Goal: Task Accomplishment & Management: Use online tool/utility

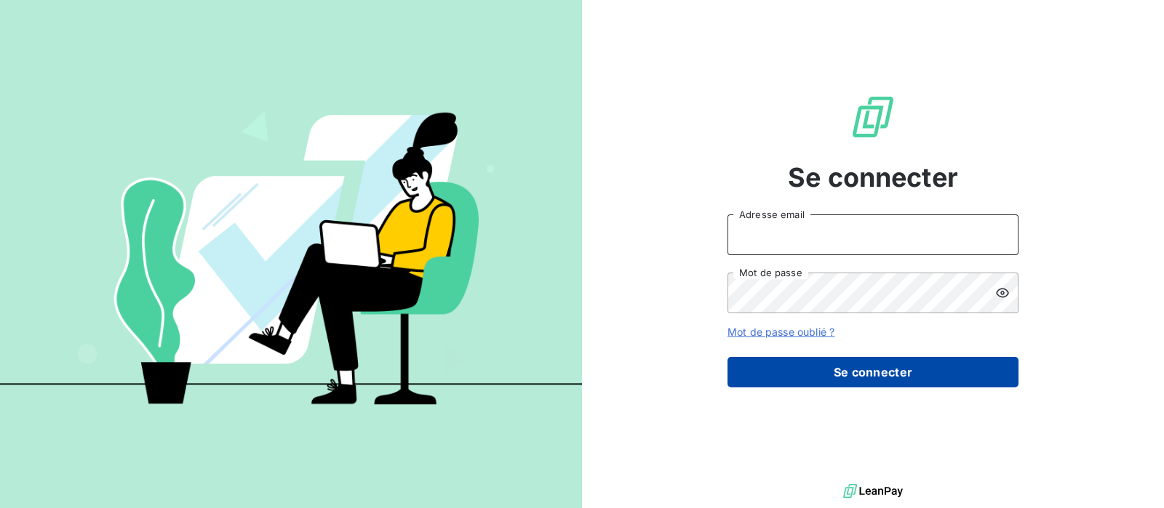
type input "[EMAIL_ADDRESS][DOMAIN_NAME]"
click at [852, 372] on button "Se connecter" at bounding box center [872, 372] width 291 height 31
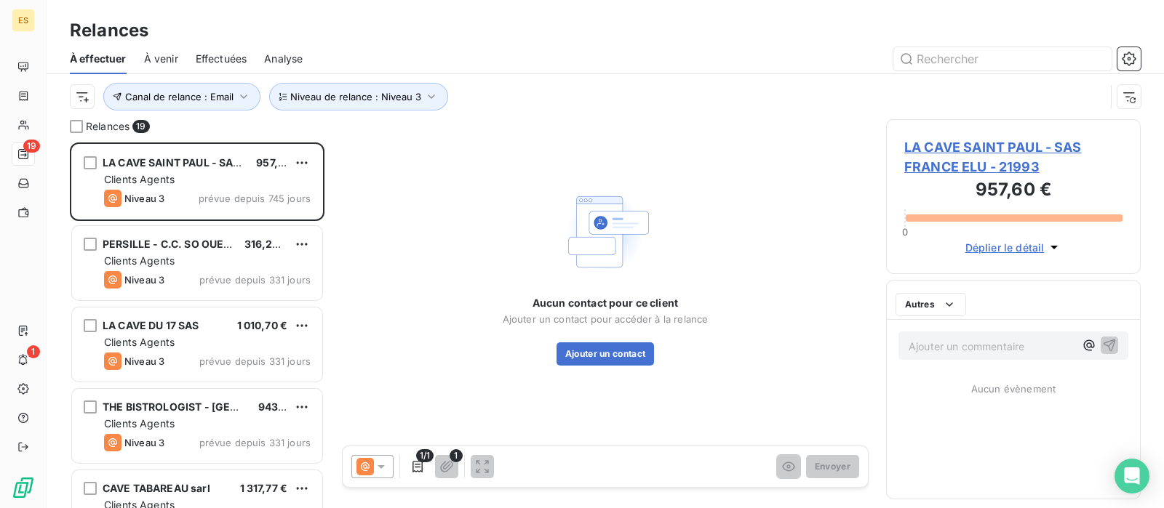
scroll to position [352, 240]
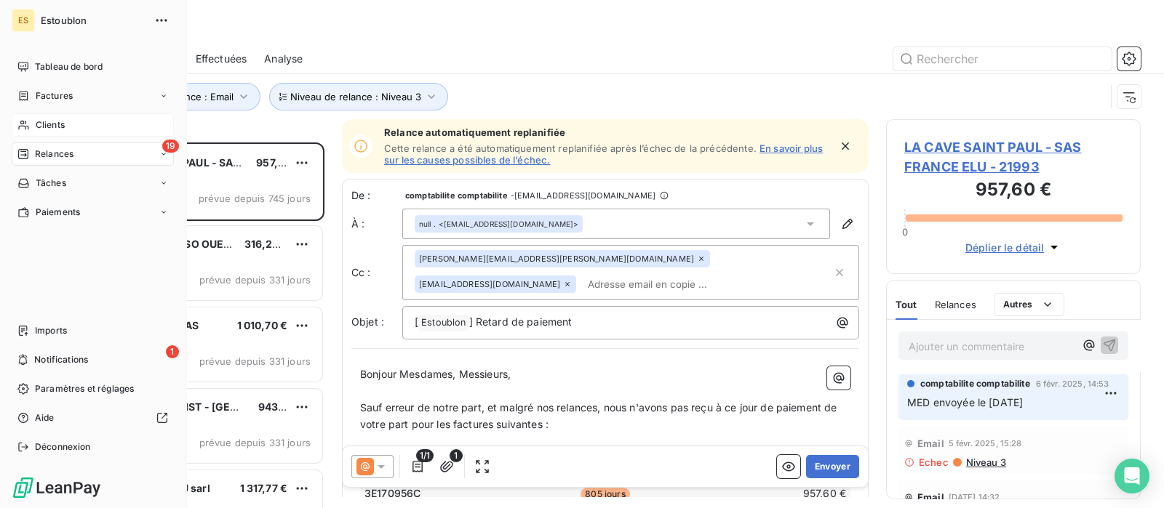
click at [39, 124] on span "Clients" at bounding box center [50, 125] width 29 height 13
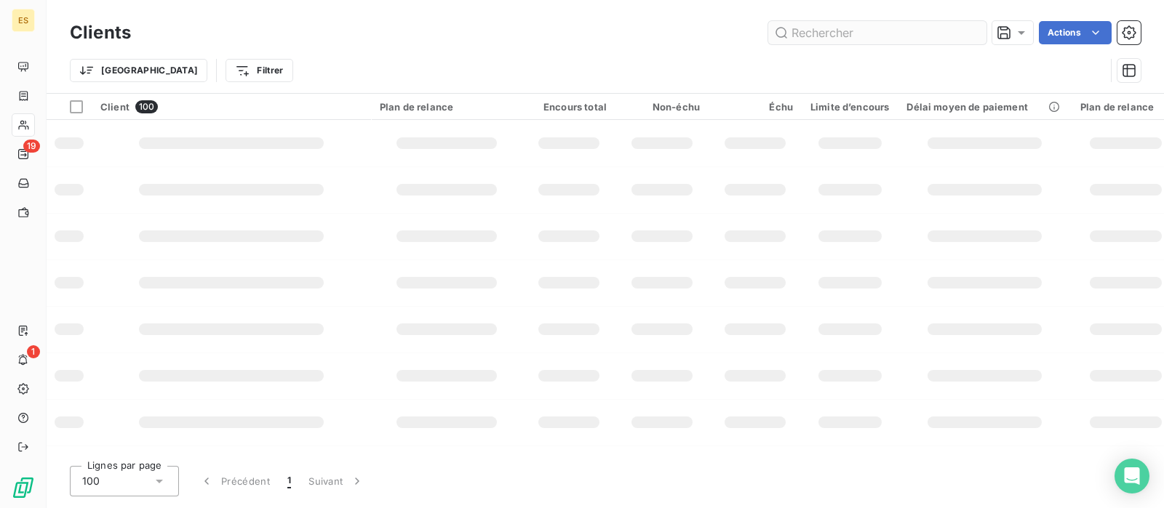
drag, startPoint x: 913, startPoint y: 38, endPoint x: 887, endPoint y: 26, distance: 28.0
click at [911, 33] on input "text" at bounding box center [877, 32] width 218 height 23
type input "21960"
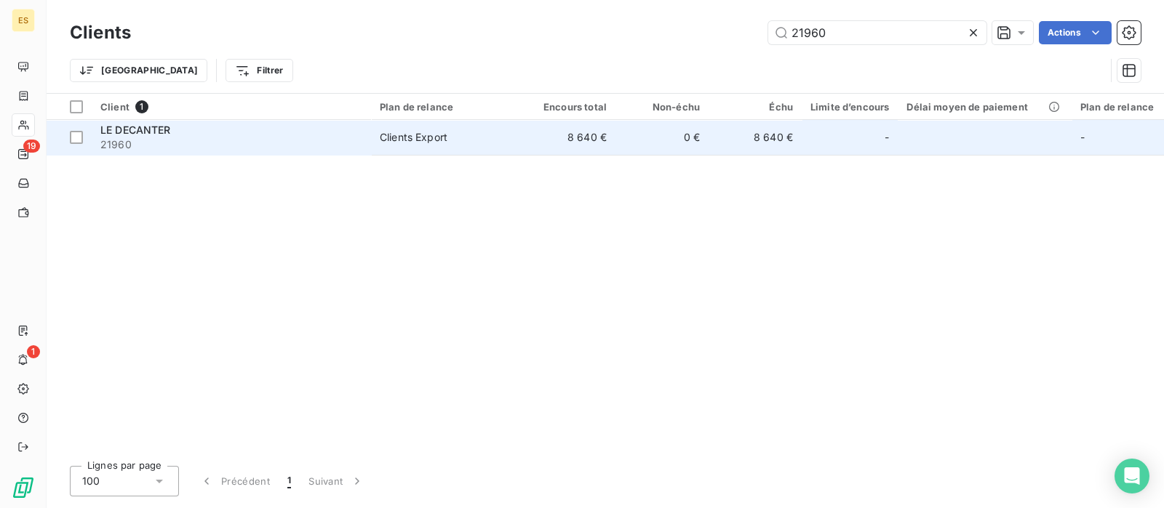
click at [144, 143] on span "21960" at bounding box center [231, 144] width 262 height 15
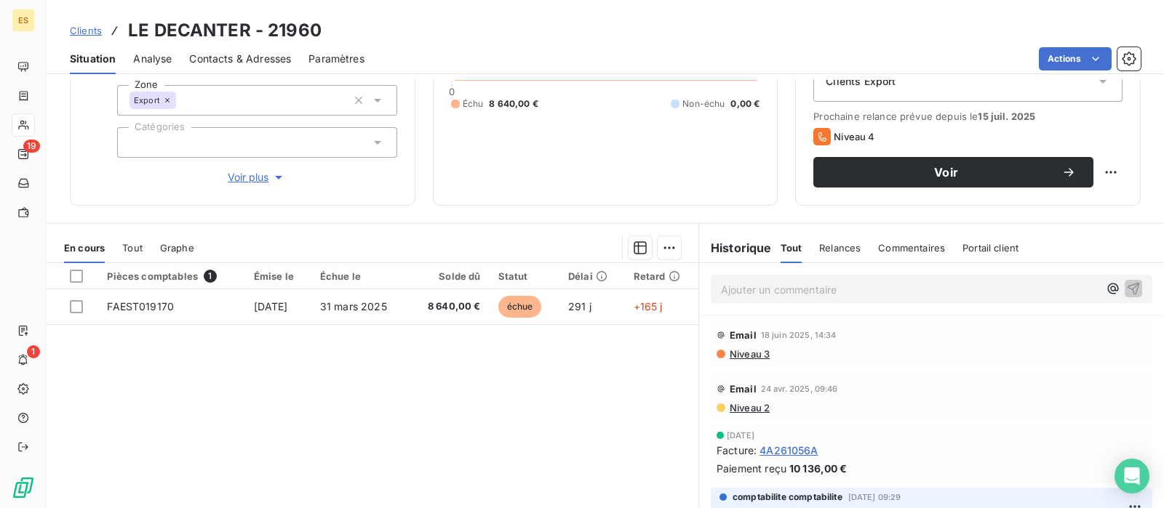
scroll to position [258, 0]
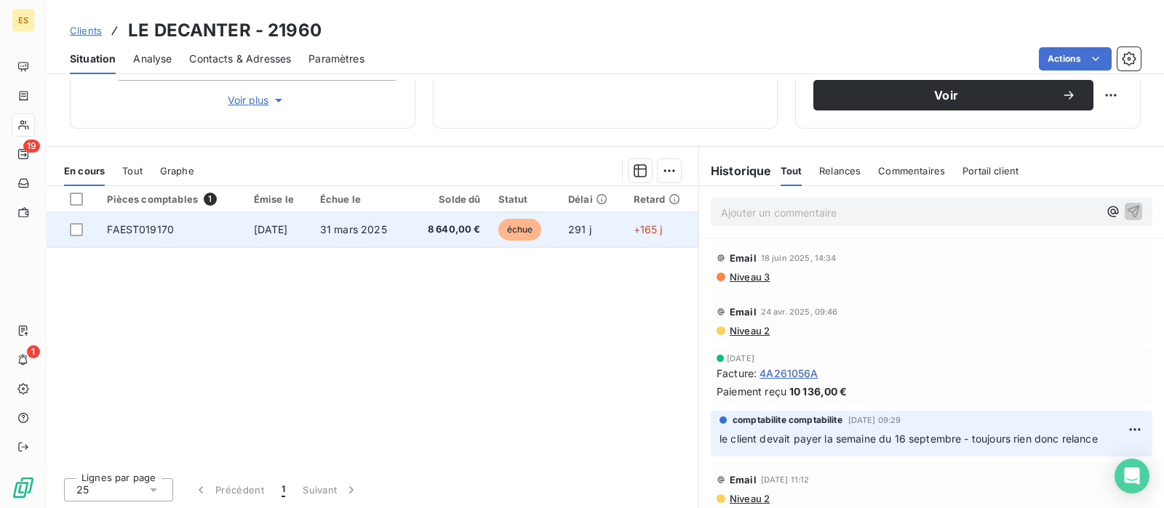
click at [434, 227] on span "8 640,00 €" at bounding box center [448, 230] width 63 height 15
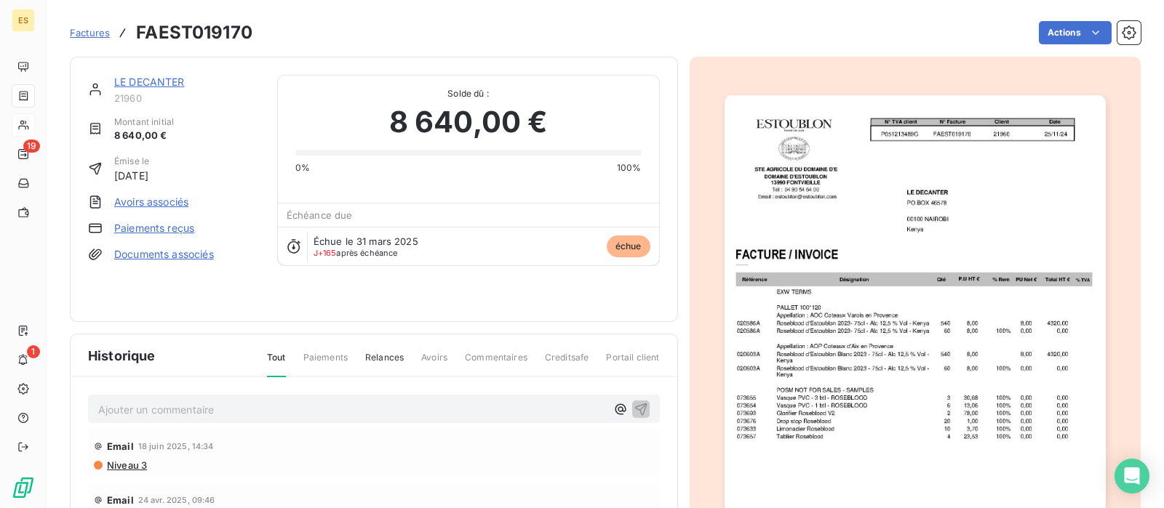
click at [89, 34] on span "Factures" at bounding box center [90, 33] width 40 height 12
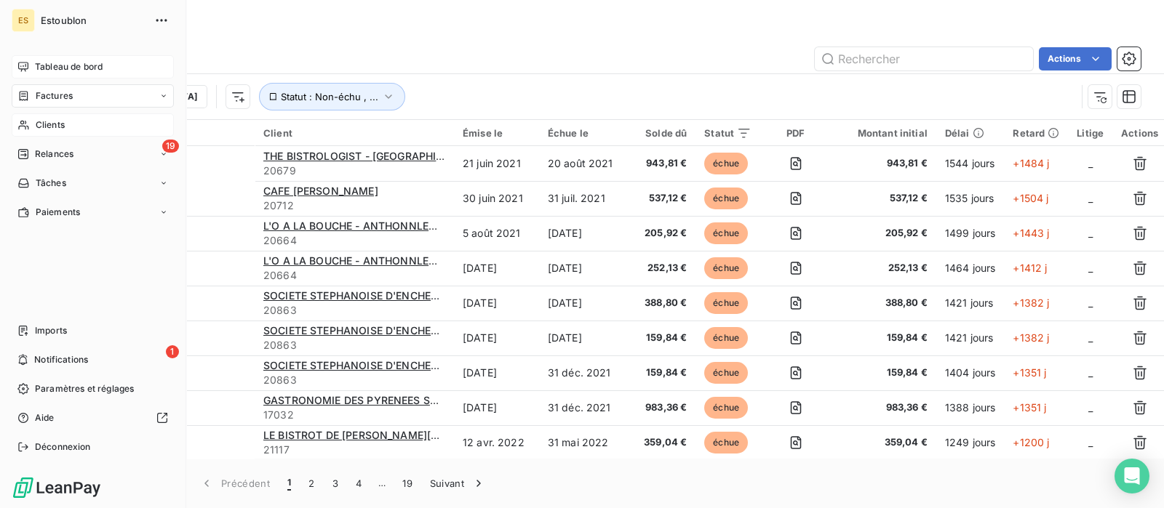
click at [55, 63] on span "Tableau de bord" at bounding box center [69, 66] width 68 height 13
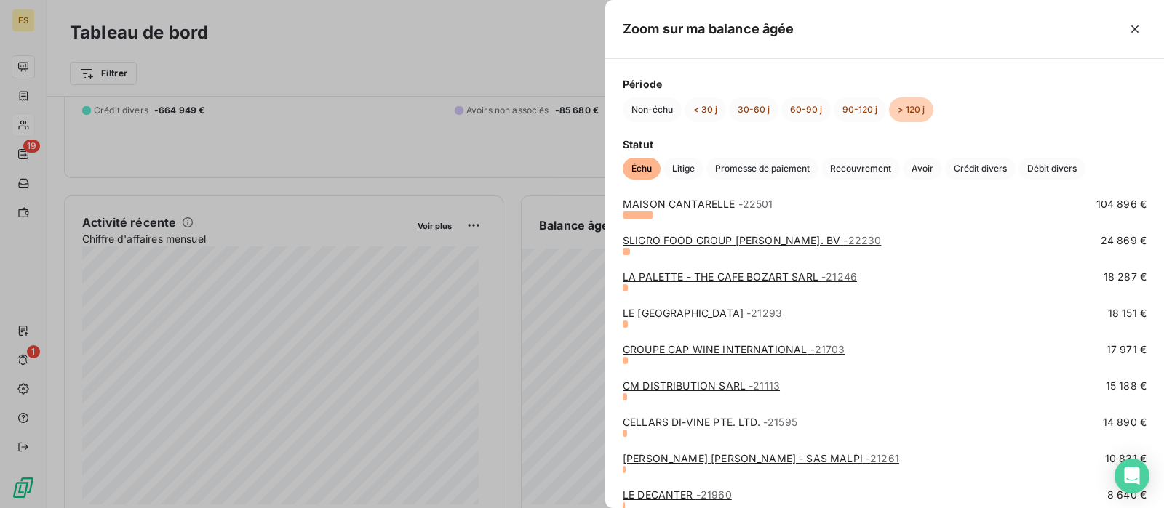
scroll to position [181, 0]
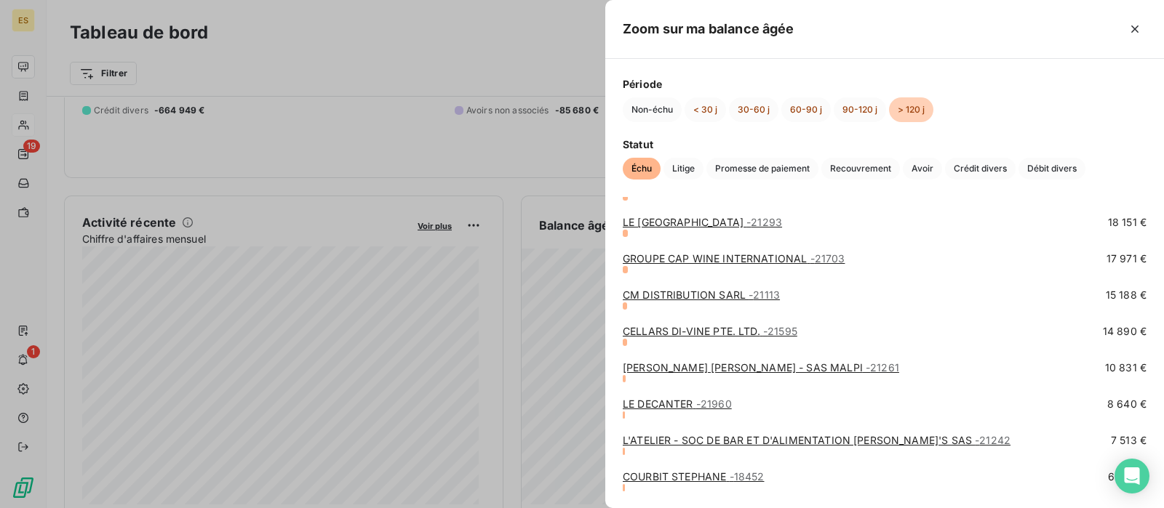
click at [420, 63] on div at bounding box center [582, 254] width 1164 height 508
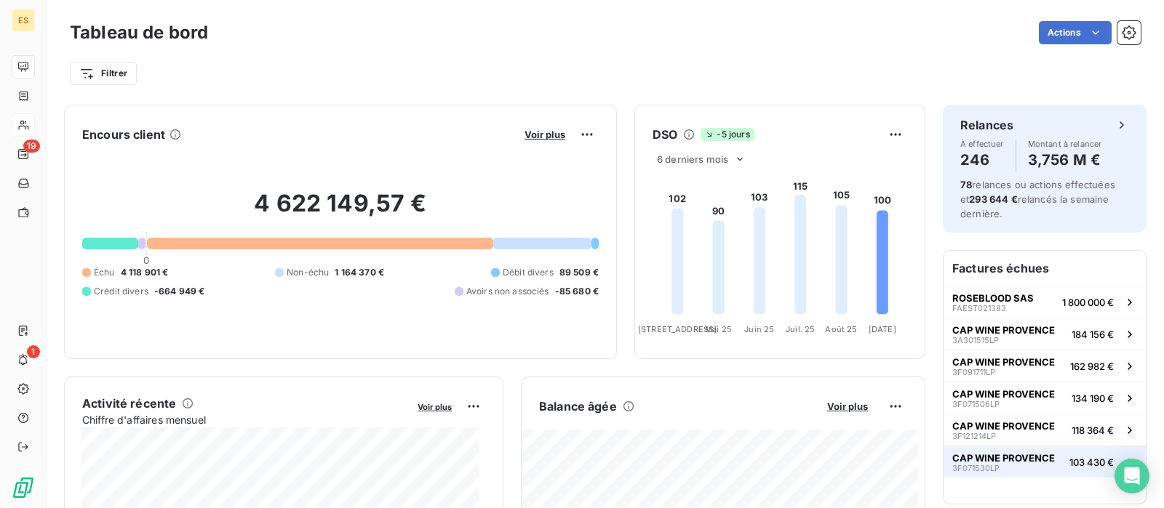
scroll to position [0, 0]
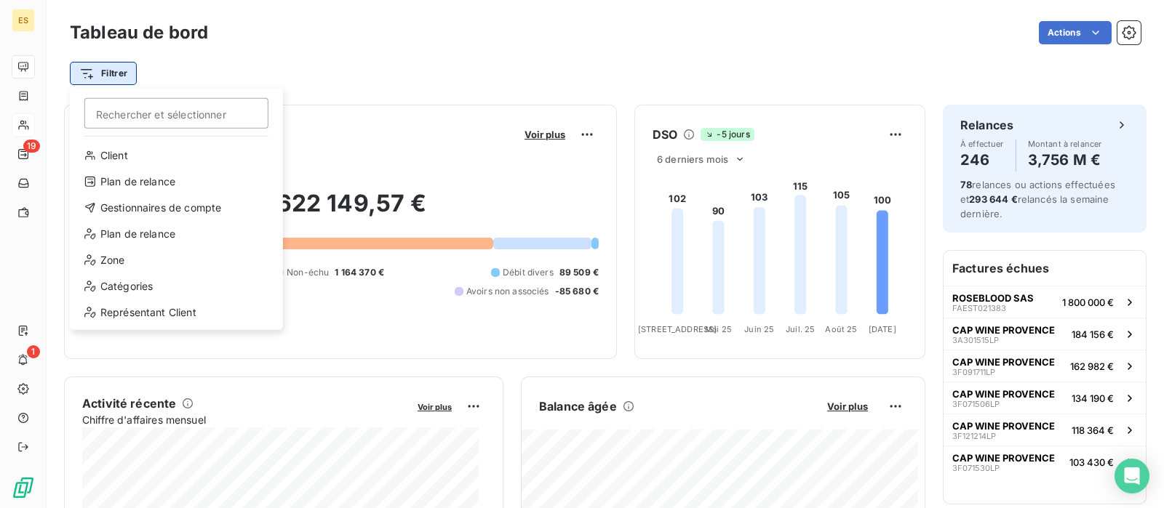
click at [89, 71] on html "ES 19 1 Tableau de bord Actions Filtrer Rechercher et sélectionner Client Plan …" at bounding box center [582, 254] width 1164 height 508
click at [286, 42] on html "ES 19 1 Tableau de bord Actions Filtrer Rechercher et sélectionner Client Plan …" at bounding box center [582, 254] width 1164 height 508
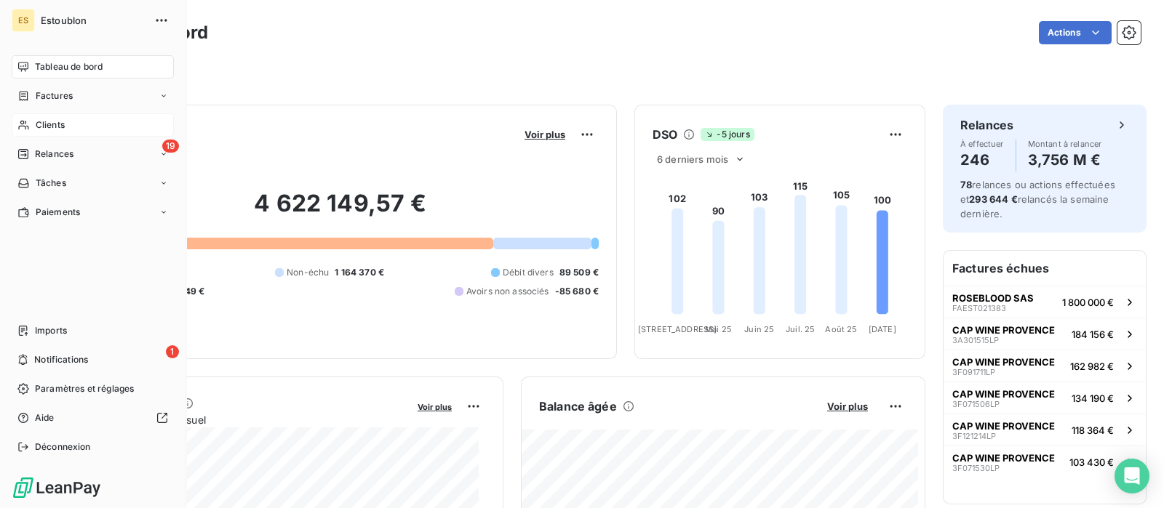
click at [65, 126] on span "Clients" at bounding box center [50, 125] width 29 height 13
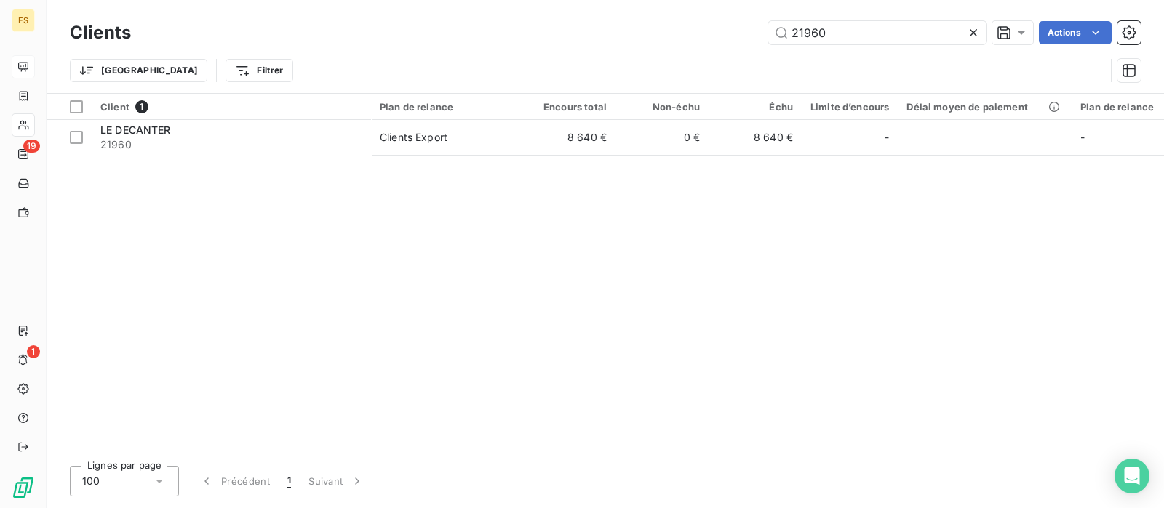
click at [287, 51] on div "Trier Filtrer" at bounding box center [605, 70] width 1071 height 45
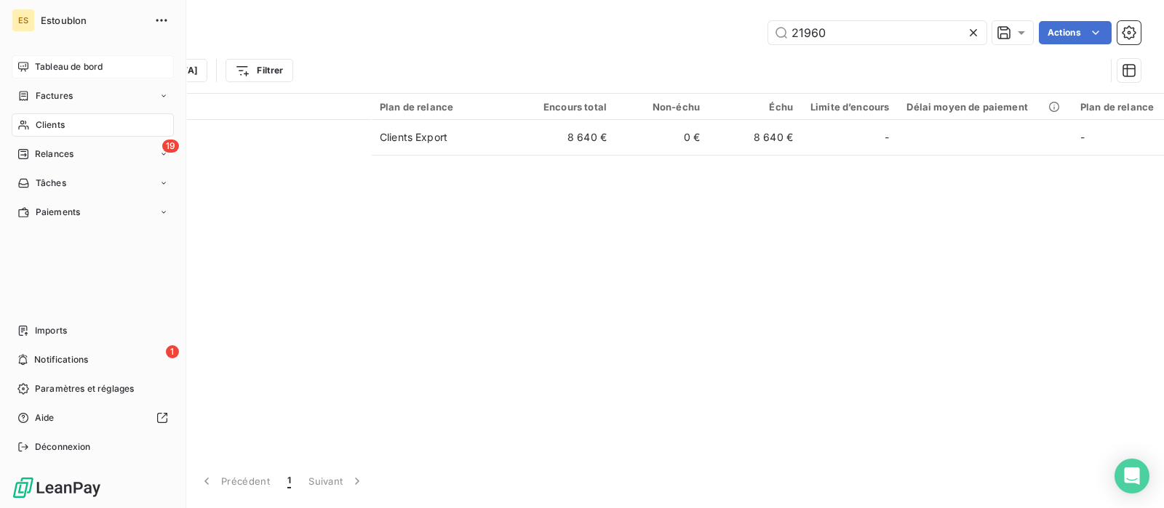
click at [60, 65] on span "Tableau de bord" at bounding box center [69, 66] width 68 height 13
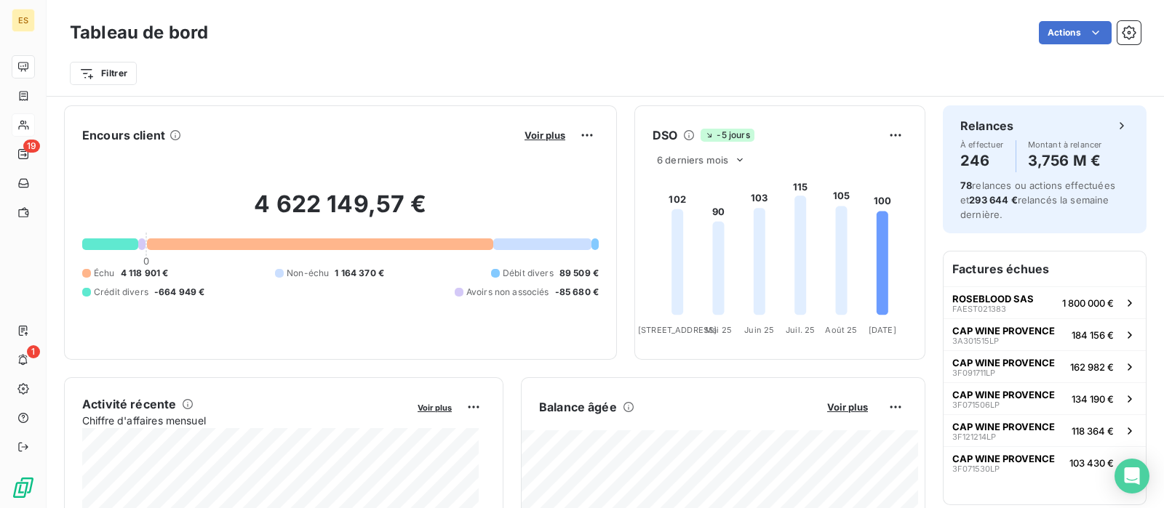
scroll to position [182, 0]
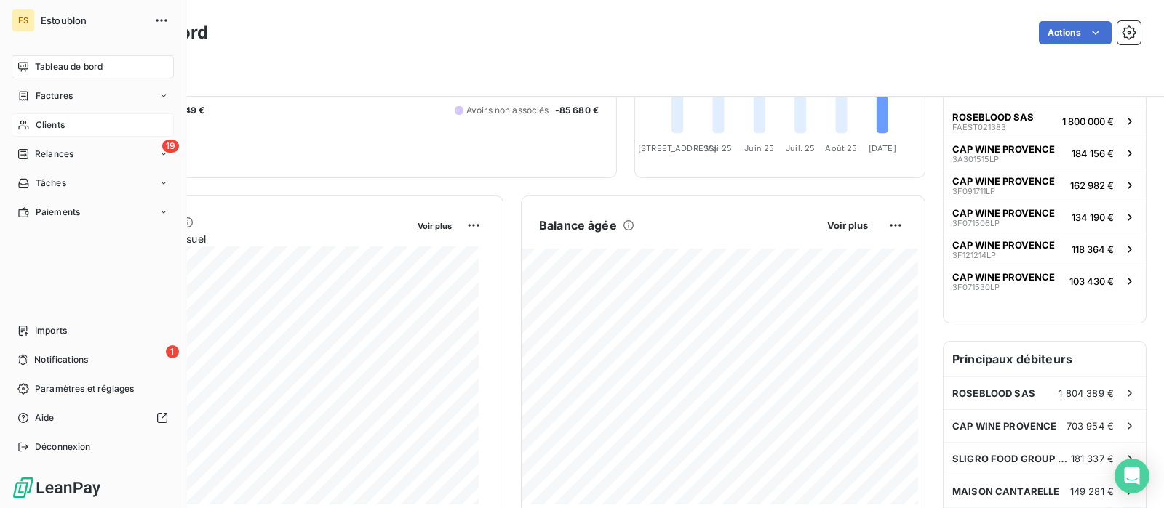
click at [40, 130] on span "Clients" at bounding box center [50, 125] width 29 height 13
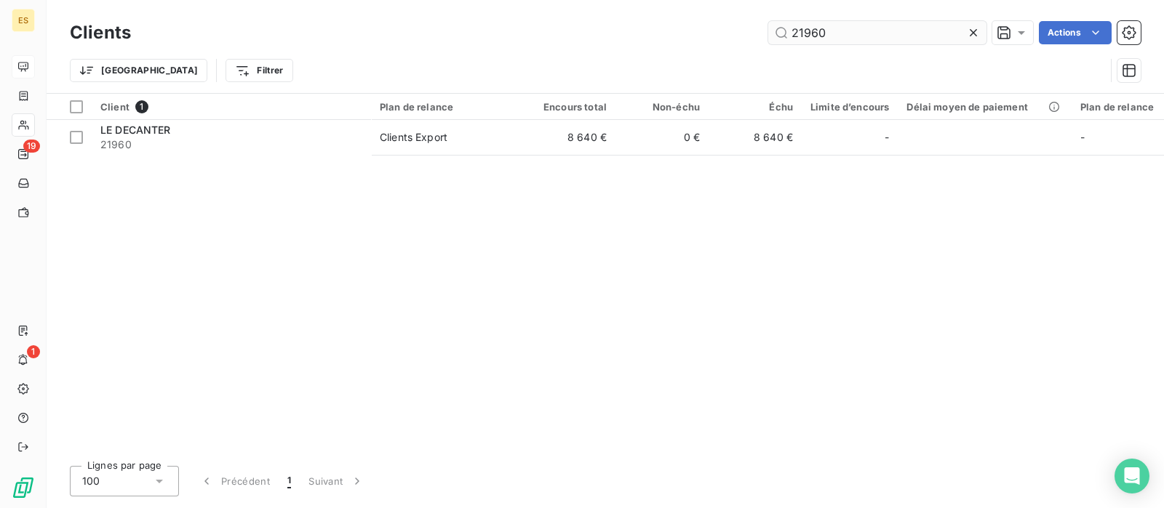
click at [881, 28] on input "21960" at bounding box center [877, 32] width 218 height 23
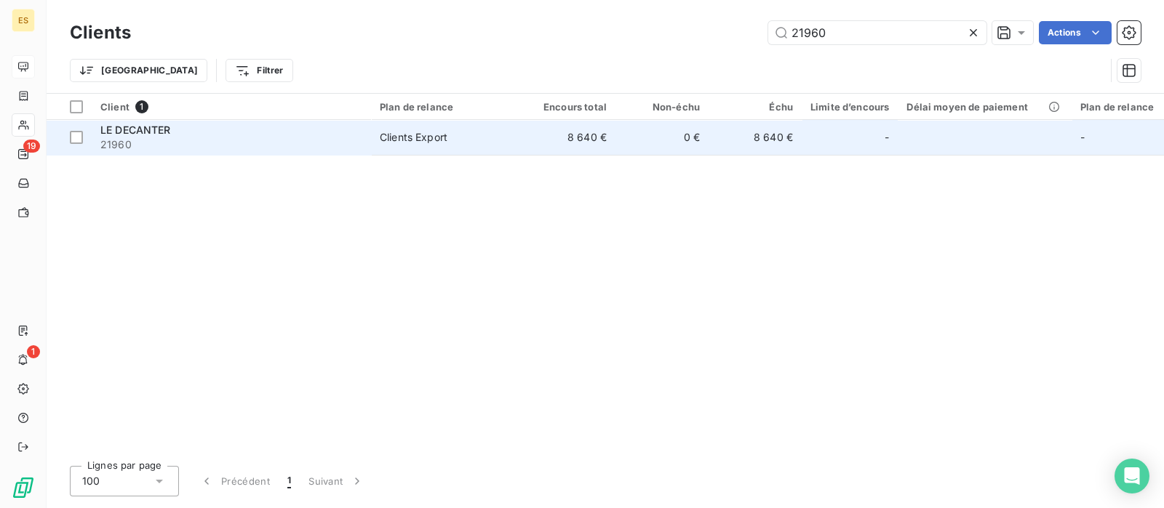
click at [153, 135] on span "LE DECANTER" at bounding box center [135, 130] width 71 height 12
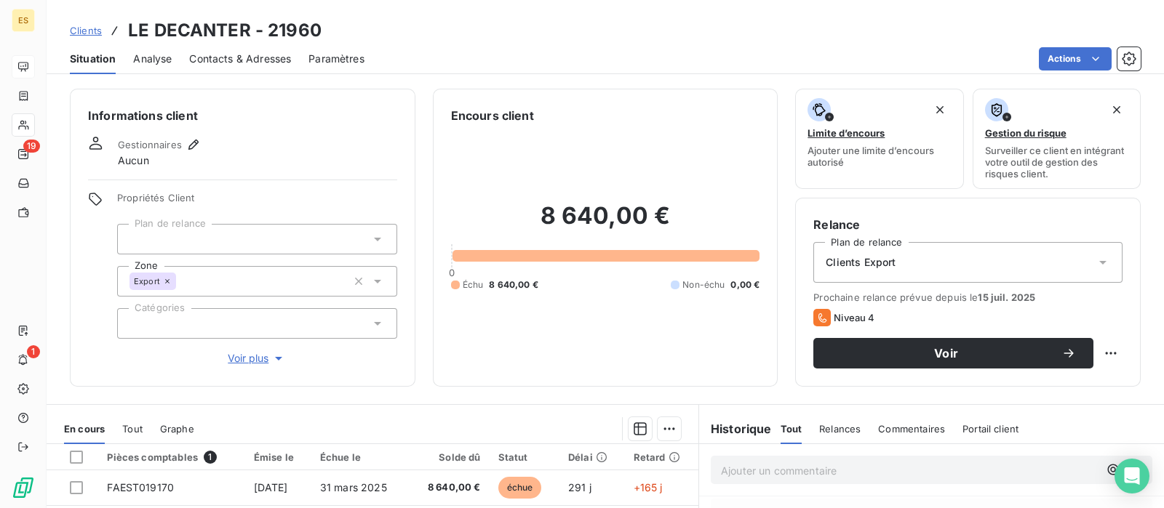
click at [218, 55] on span "Contacts & Adresses" at bounding box center [240, 59] width 102 height 15
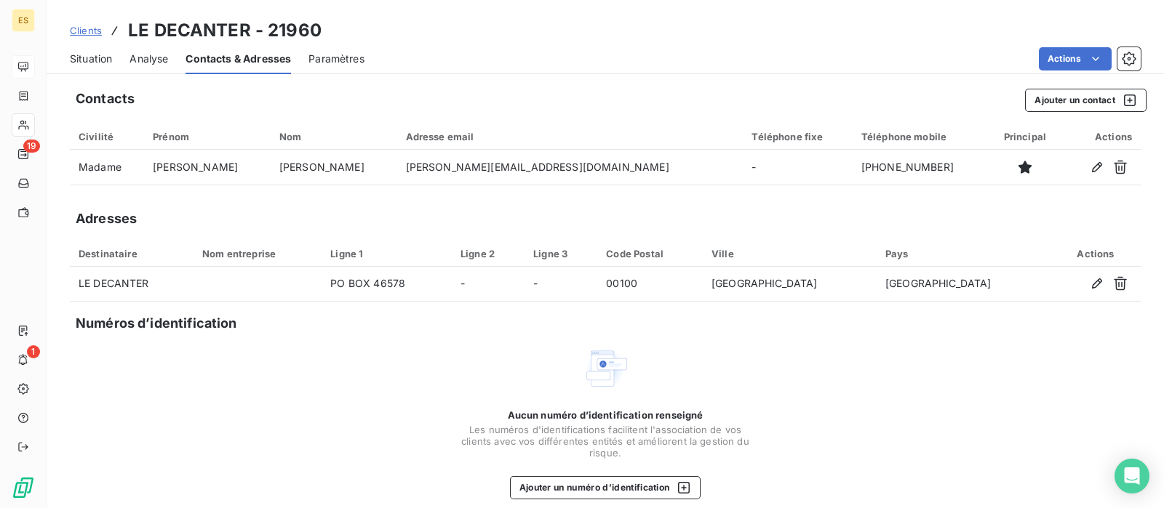
click at [339, 57] on span "Paramètres" at bounding box center [336, 59] width 56 height 15
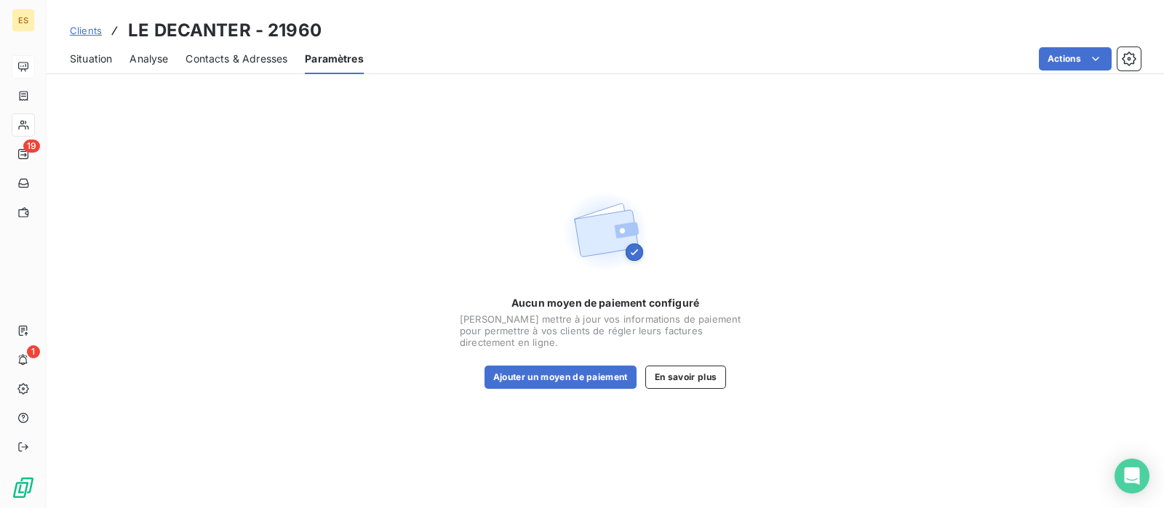
click at [164, 60] on span "Analyse" at bounding box center [148, 59] width 39 height 15
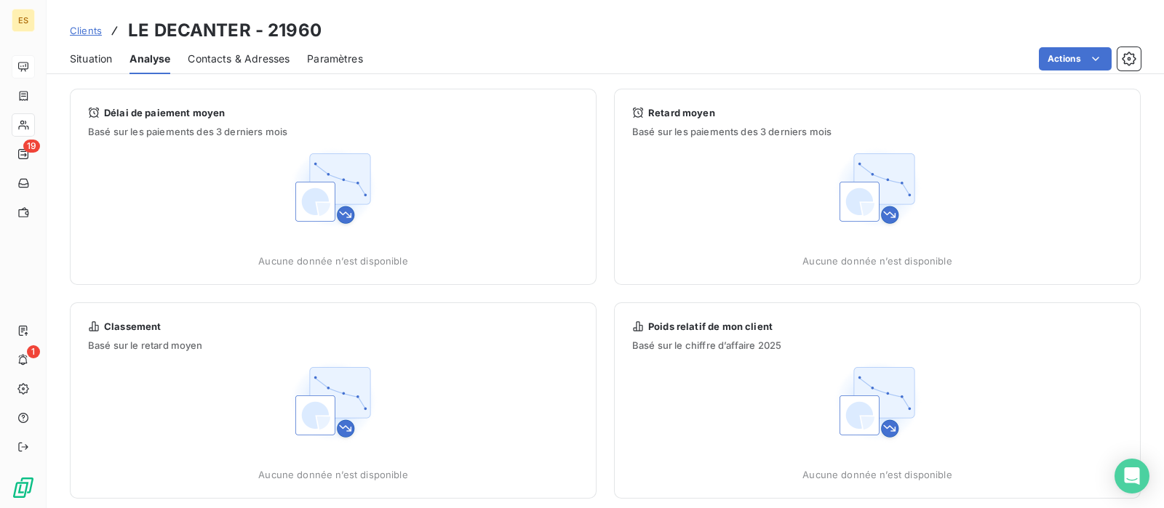
click at [92, 67] on div "Situation" at bounding box center [91, 59] width 42 height 31
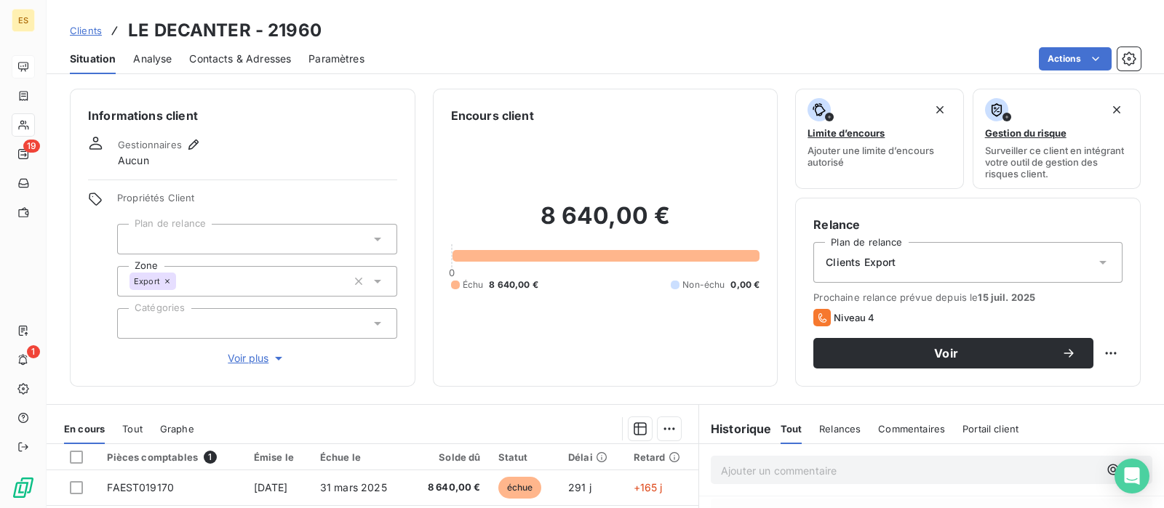
click at [275, 325] on div at bounding box center [257, 323] width 280 height 31
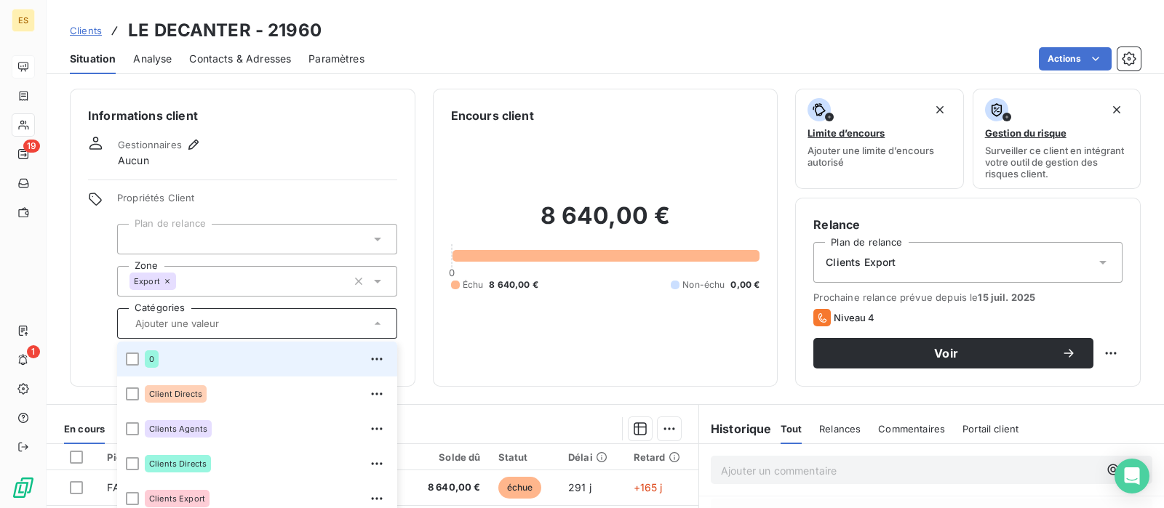
scroll to position [139, 0]
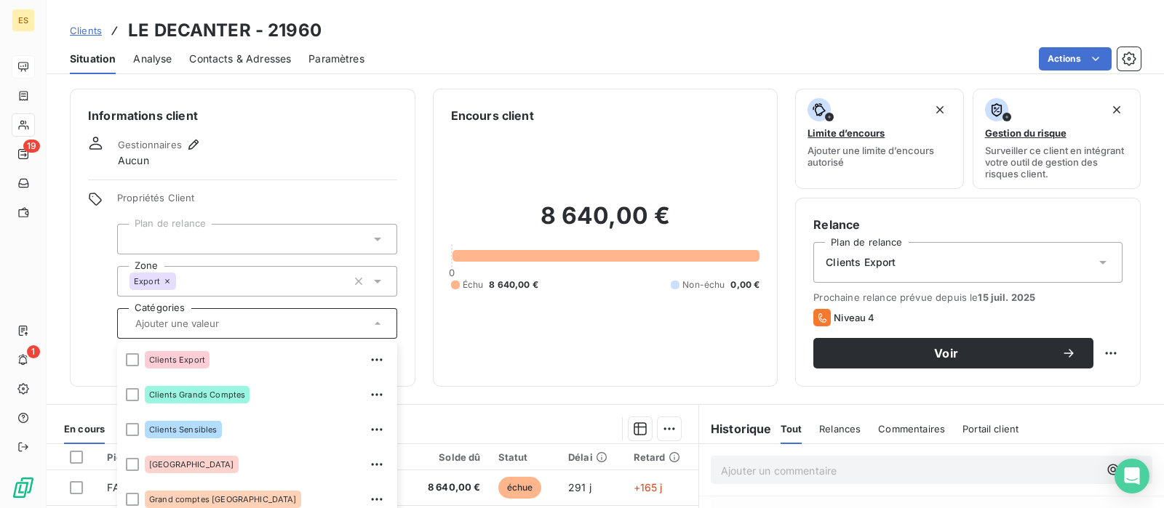
click at [537, 47] on div "Actions" at bounding box center [761, 58] width 759 height 23
